Goal: Find specific page/section: Find specific page/section

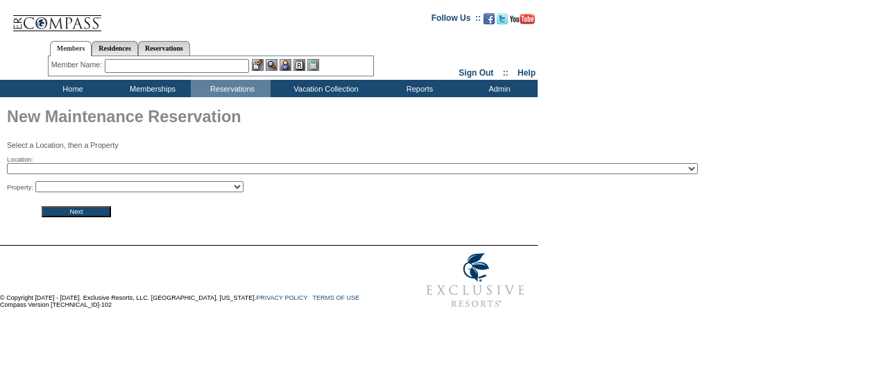
click at [236, 167] on select "2024 The Founders Cup - Eden Club Founders Cup 2025 [US_STATE] [GEOGRAPHIC_DATA…" at bounding box center [352, 168] width 691 height 11
select select "41"
click at [7, 164] on select "2024 The Founders Cup - Eden Club Founders Cup 2025 Kentucky Derby - 2025 Kentu…" at bounding box center [352, 168] width 691 height 11
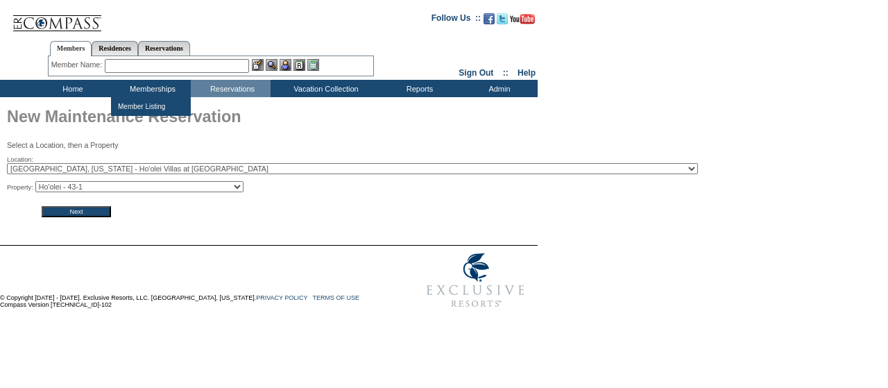
click at [161, 185] on select "Ho'olei - 43-1 Ho'olei - 43-2 Ho'olei - 43-4 Ho'olei - 43-5 Ho'olei - 43-6 Ho'o…" at bounding box center [139, 186] width 208 height 11
select select "463"
click at [40, 182] on select "Ho'olei - 43-1 Ho'olei - 43-2 Ho'olei - 43-4 Ho'olei - 43-5 Ho'olei - 43-6 Ho'o…" at bounding box center [139, 186] width 208 height 11
click at [101, 210] on input "Next" at bounding box center [76, 211] width 69 height 11
